Goal: Download file/media

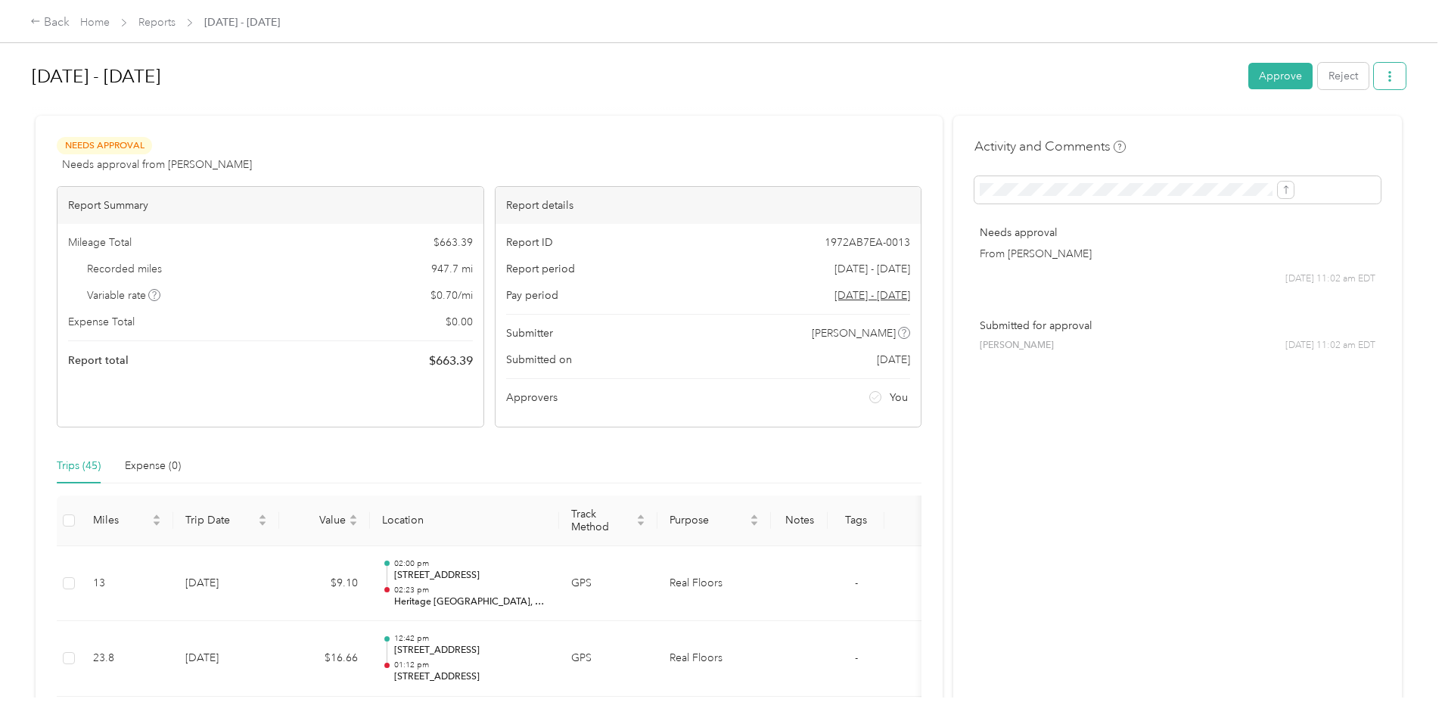
click at [1374, 76] on button "button" at bounding box center [1390, 76] width 32 height 26
click at [1250, 132] on div "Download" at bounding box center [1227, 132] width 90 height 16
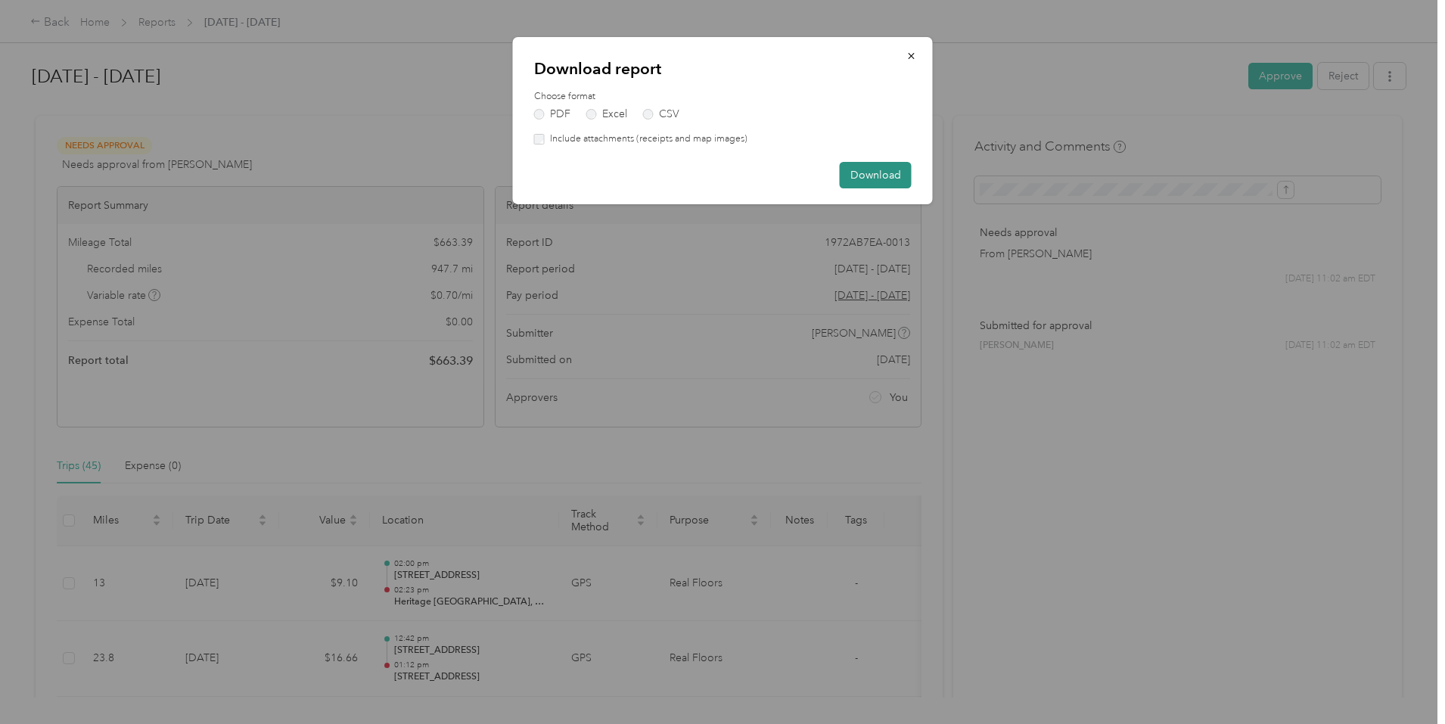
click at [889, 175] on button "Download" at bounding box center [876, 175] width 72 height 26
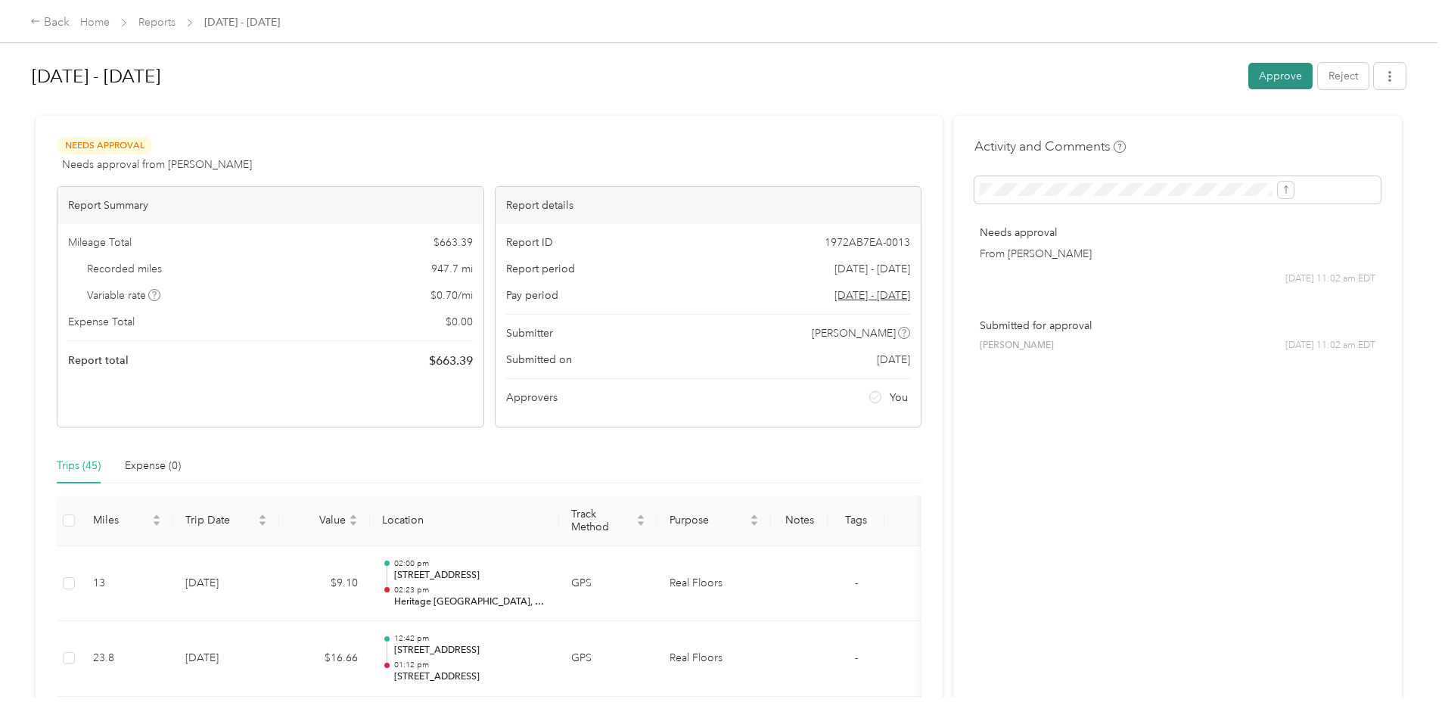
click at [1248, 79] on button "Approve" at bounding box center [1280, 76] width 64 height 26
